Goal: Task Accomplishment & Management: Manage account settings

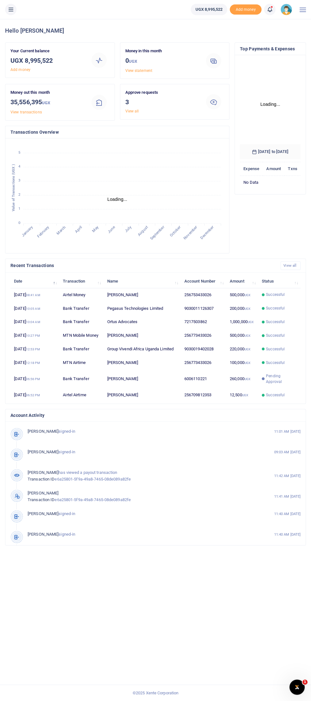
click at [10, 9] on icon at bounding box center [11, 9] width 6 height 7
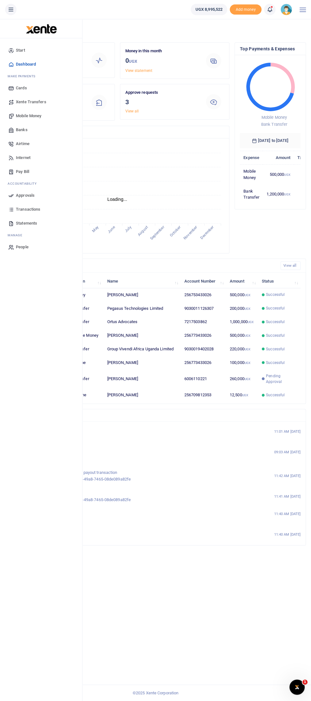
scroll to position [0, 0]
click at [16, 117] on span "Mobile Money" at bounding box center [28, 116] width 25 height 6
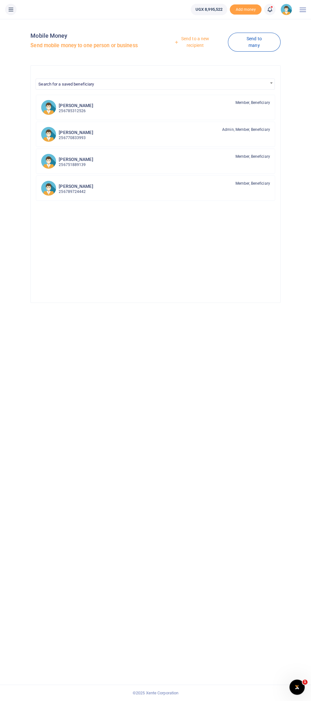
click at [199, 37] on link "Send to a new recipient" at bounding box center [193, 42] width 70 height 18
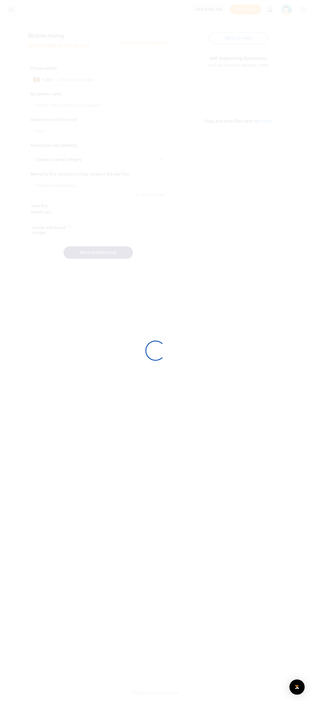
select select
click at [203, 31] on div at bounding box center [155, 350] width 311 height 701
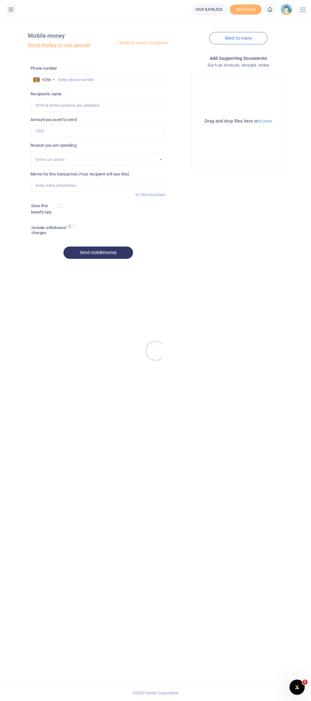
click at [86, 84] on div at bounding box center [155, 350] width 311 height 701
click at [94, 79] on input "text" at bounding box center [97, 80] width 135 height 12
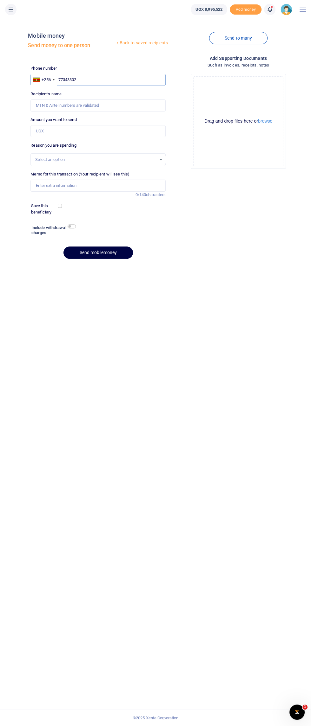
type input "773433026"
type input "[PERSON_NAME]"
type input "773433026"
click at [55, 133] on input "Amount you want to send" at bounding box center [97, 131] width 135 height 12
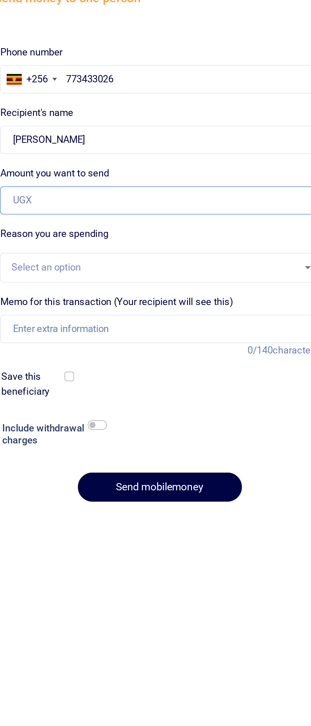
type input "500,000"
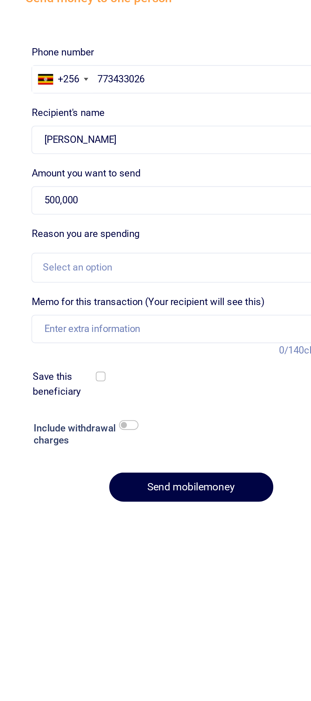
click at [52, 156] on div "Select an option" at bounding box center [98, 159] width 134 height 7
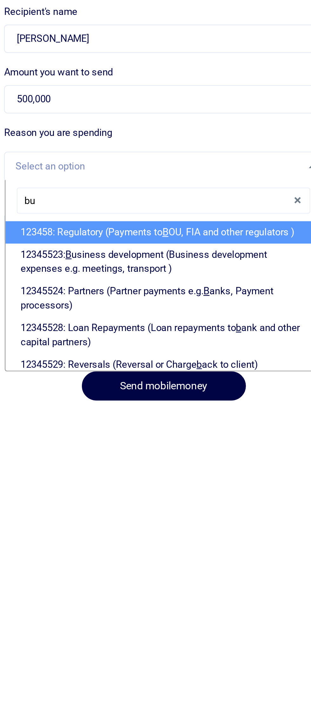
type input "bus"
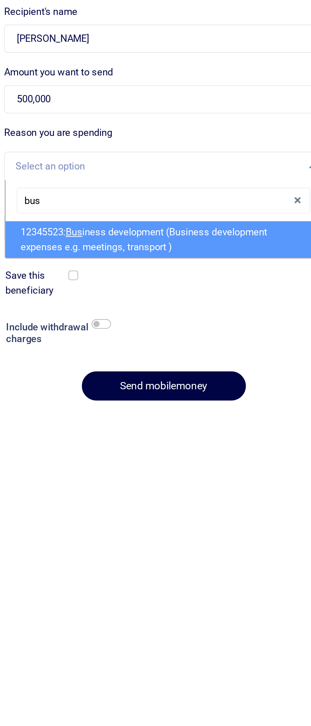
click at [61, 188] on span "Bus" at bounding box center [59, 187] width 7 height 5
select select "15"
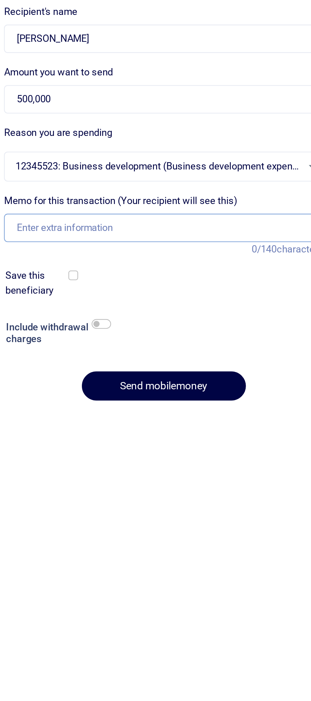
click at [52, 185] on input "Memo for this transaction (Your recipient will see this)" at bounding box center [97, 186] width 135 height 12
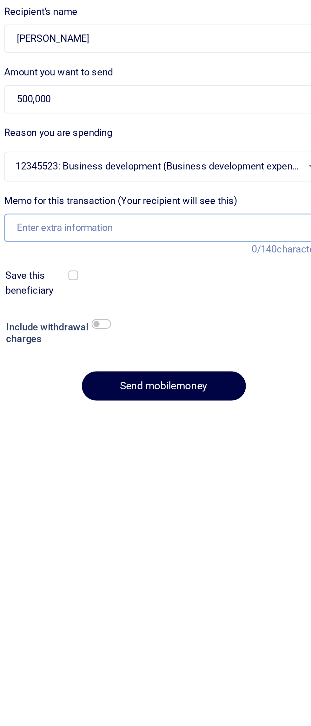
type input "Customer meetings facilitation"
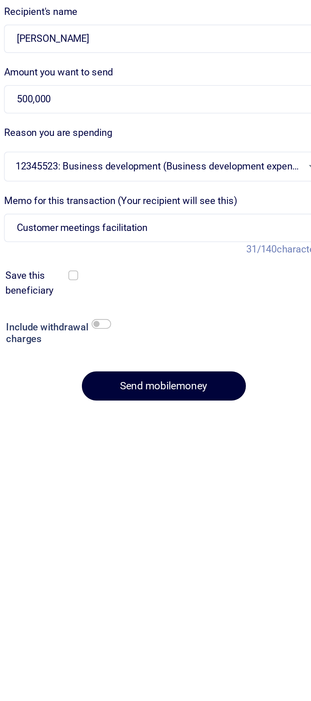
click at [87, 249] on button "Send mobilemoney" at bounding box center [97, 253] width 69 height 12
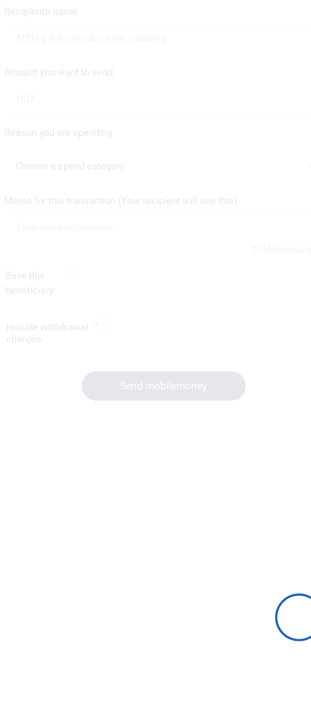
select select
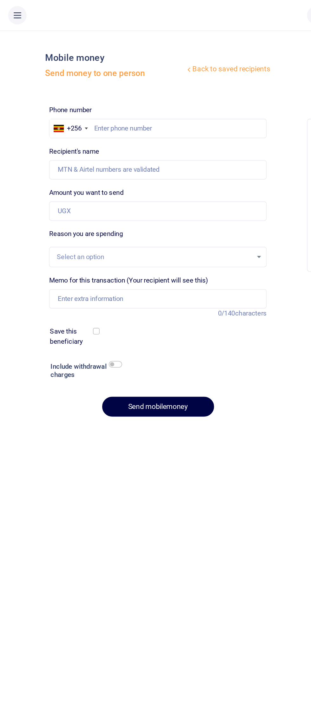
click at [11, 6] on icon at bounding box center [11, 9] width 6 height 7
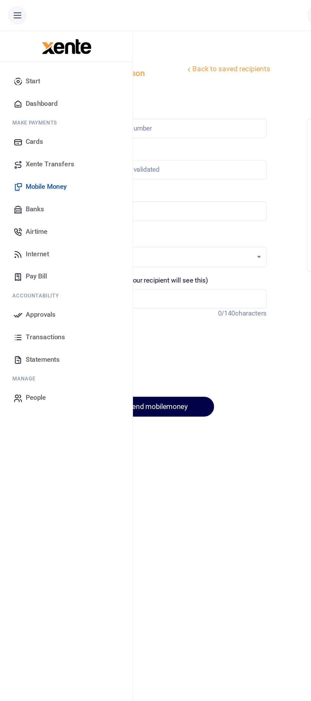
click at [18, 197] on span "Approvals" at bounding box center [25, 195] width 19 height 6
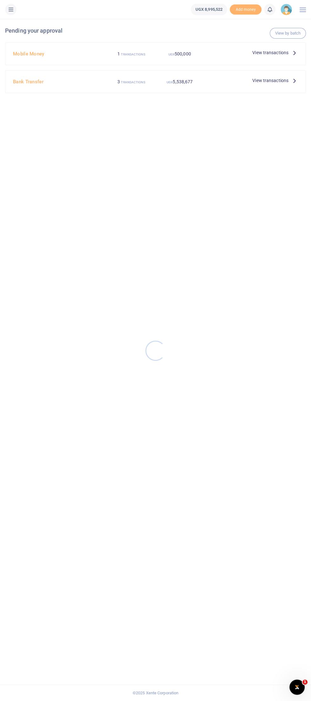
click at [248, 49] on div at bounding box center [155, 350] width 311 height 701
click at [261, 54] on span "View transactions" at bounding box center [270, 52] width 36 height 7
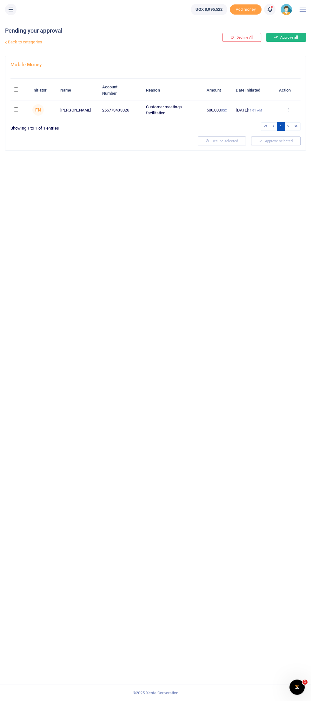
click at [304, 37] on button "Approve all" at bounding box center [286, 37] width 40 height 9
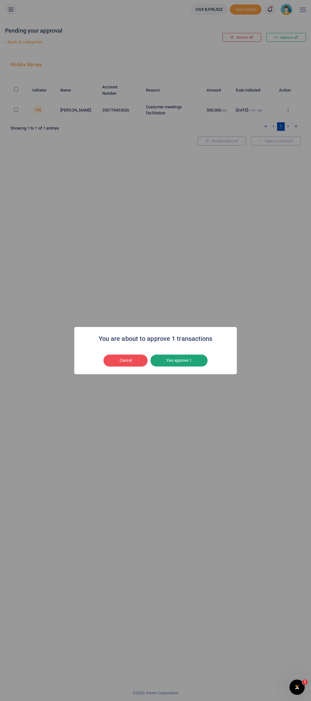
click at [185, 364] on button "Yes approve 1" at bounding box center [178, 361] width 57 height 12
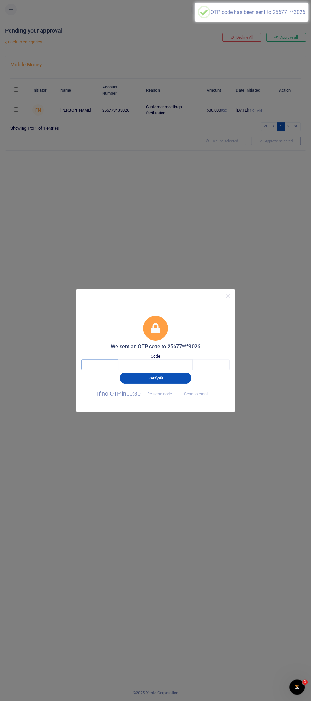
click at [98, 363] on input "text" at bounding box center [99, 364] width 37 height 11
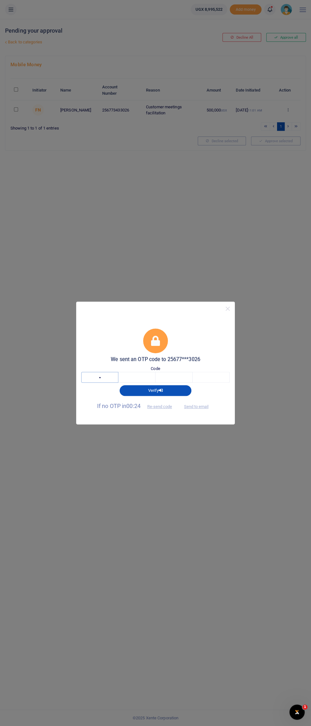
type input "8"
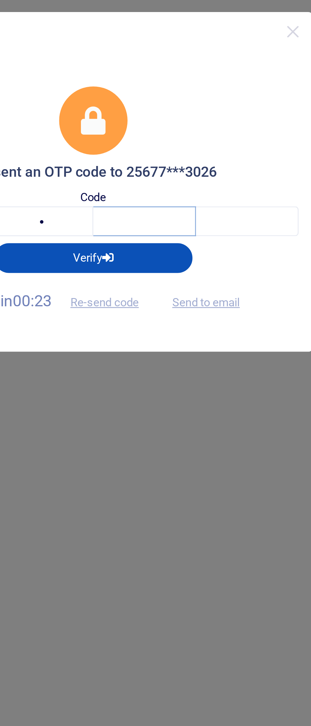
type input "0"
type input "1"
